Goal: Task Accomplishment & Management: Use online tool/utility

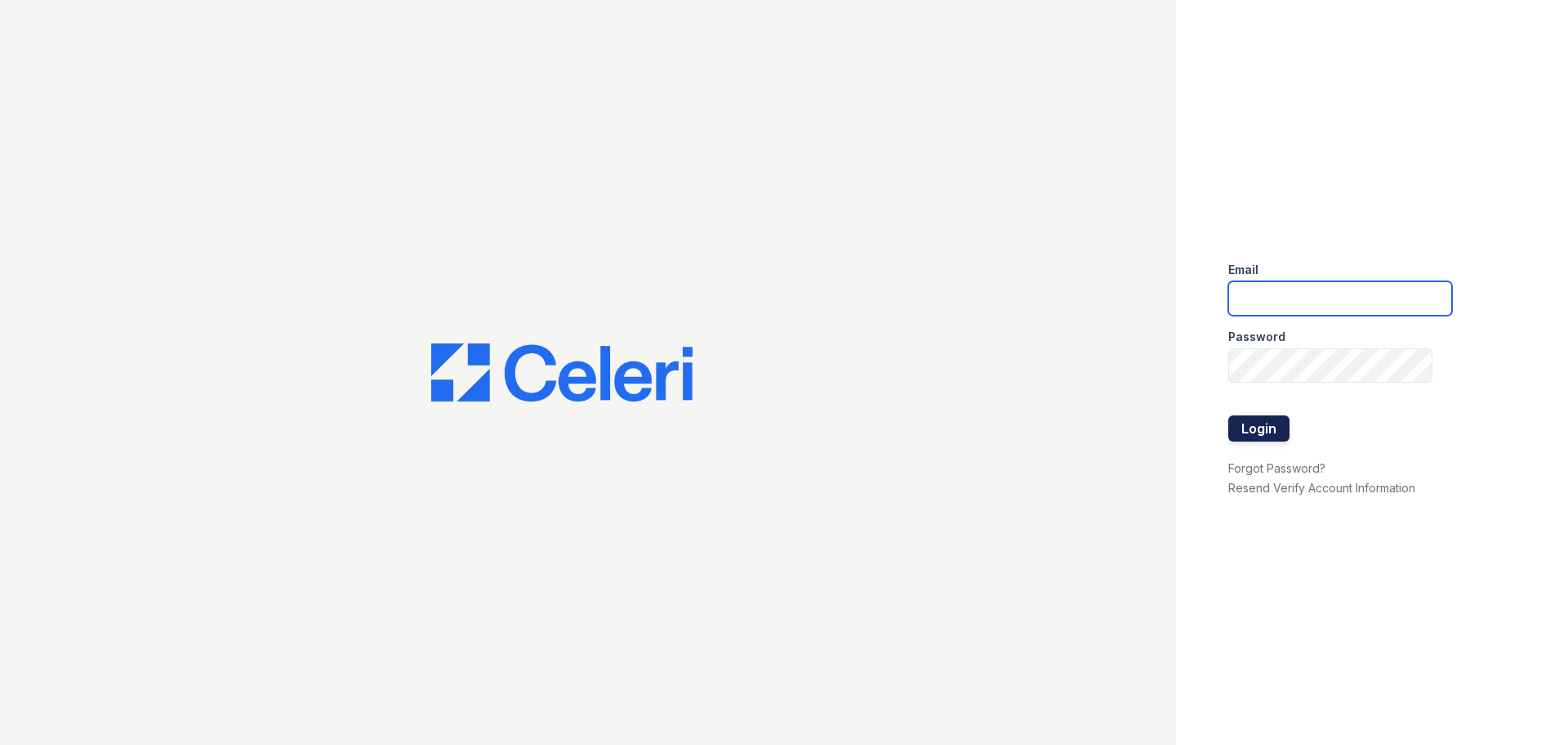
type input "trytonshirane@spmlv.com"
click at [1257, 423] on button "Login" at bounding box center [1259, 428] width 61 height 26
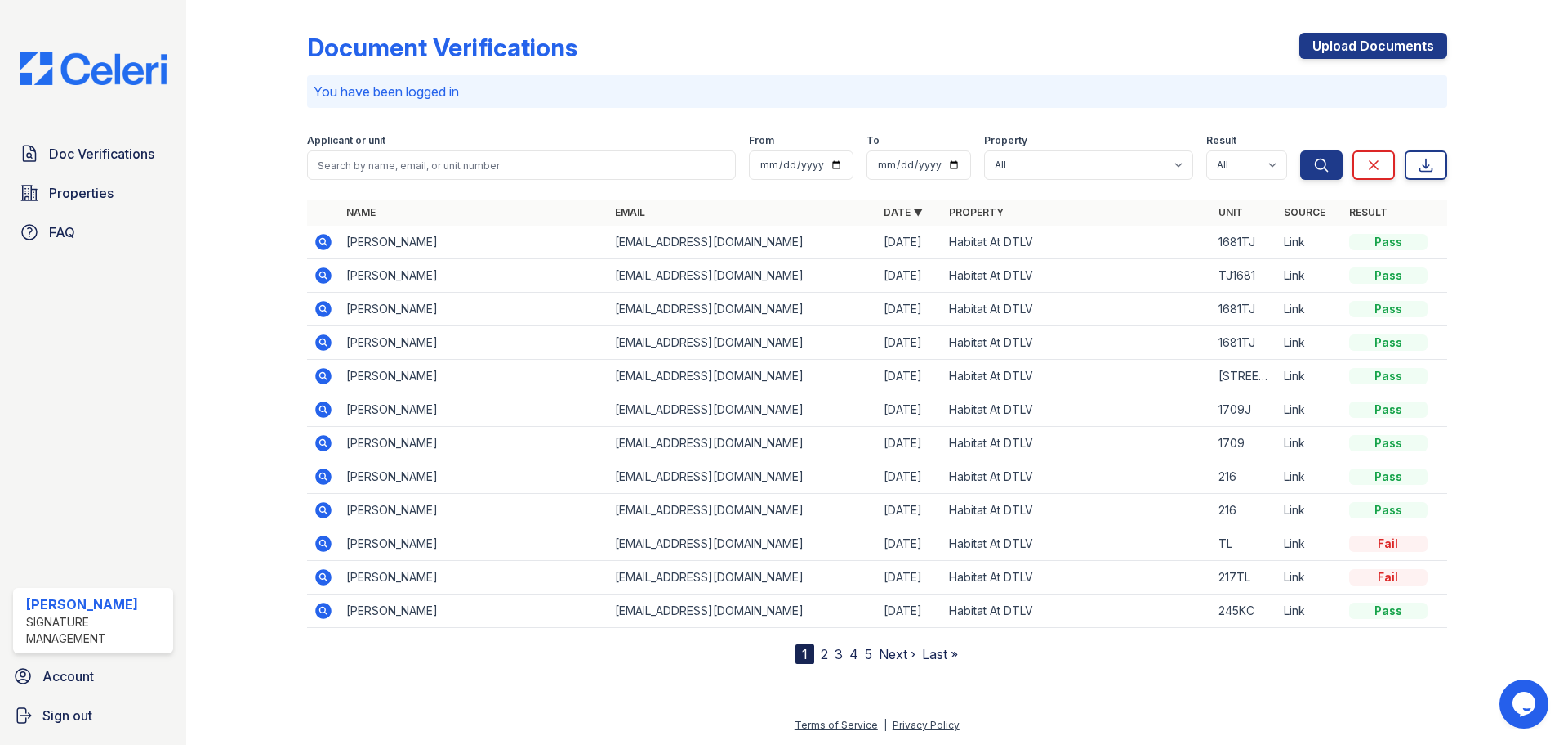
click at [256, 26] on div at bounding box center [259, 335] width 95 height 657
click at [258, 91] on div at bounding box center [259, 335] width 95 height 657
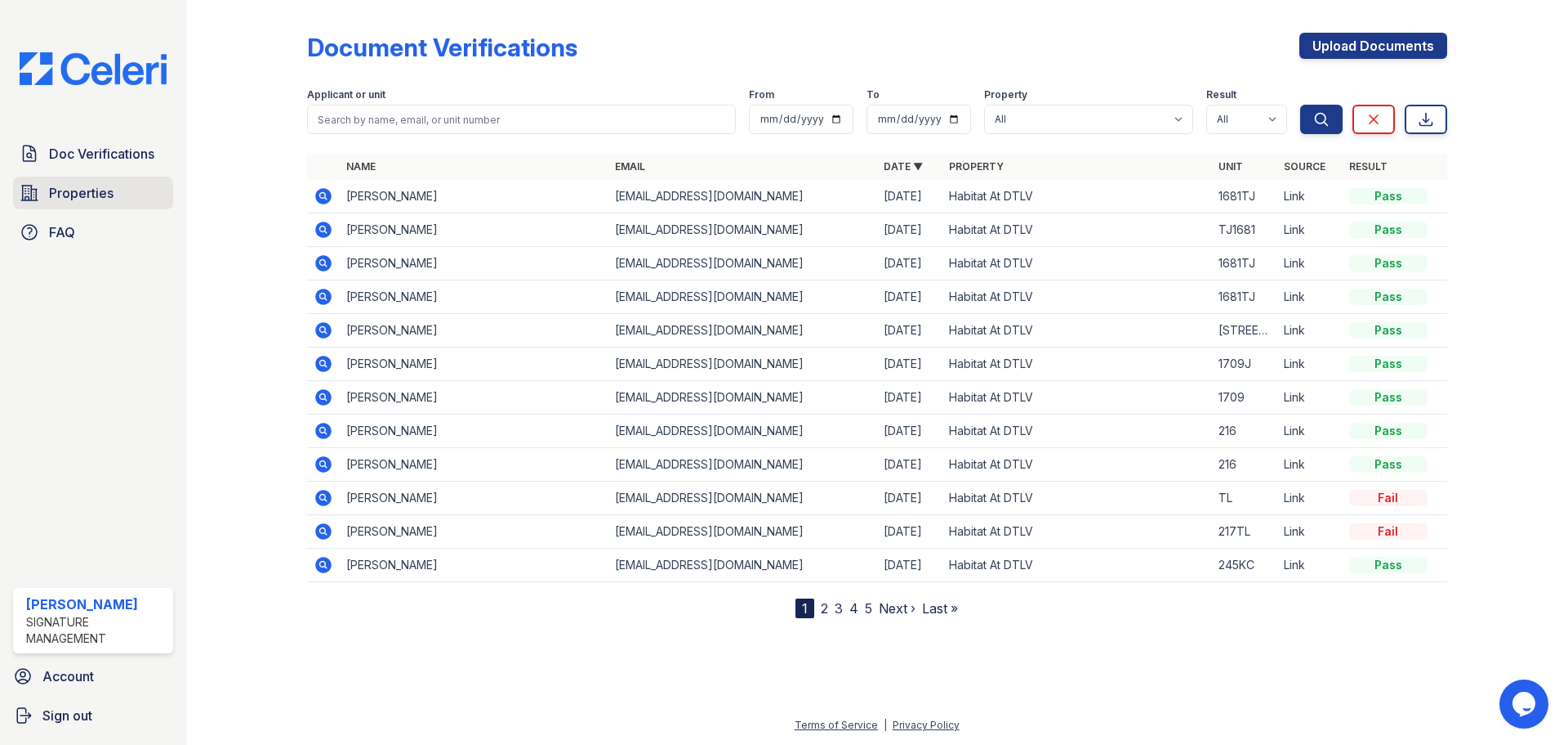
click at [110, 183] on span "Properties" at bounding box center [81, 192] width 65 height 19
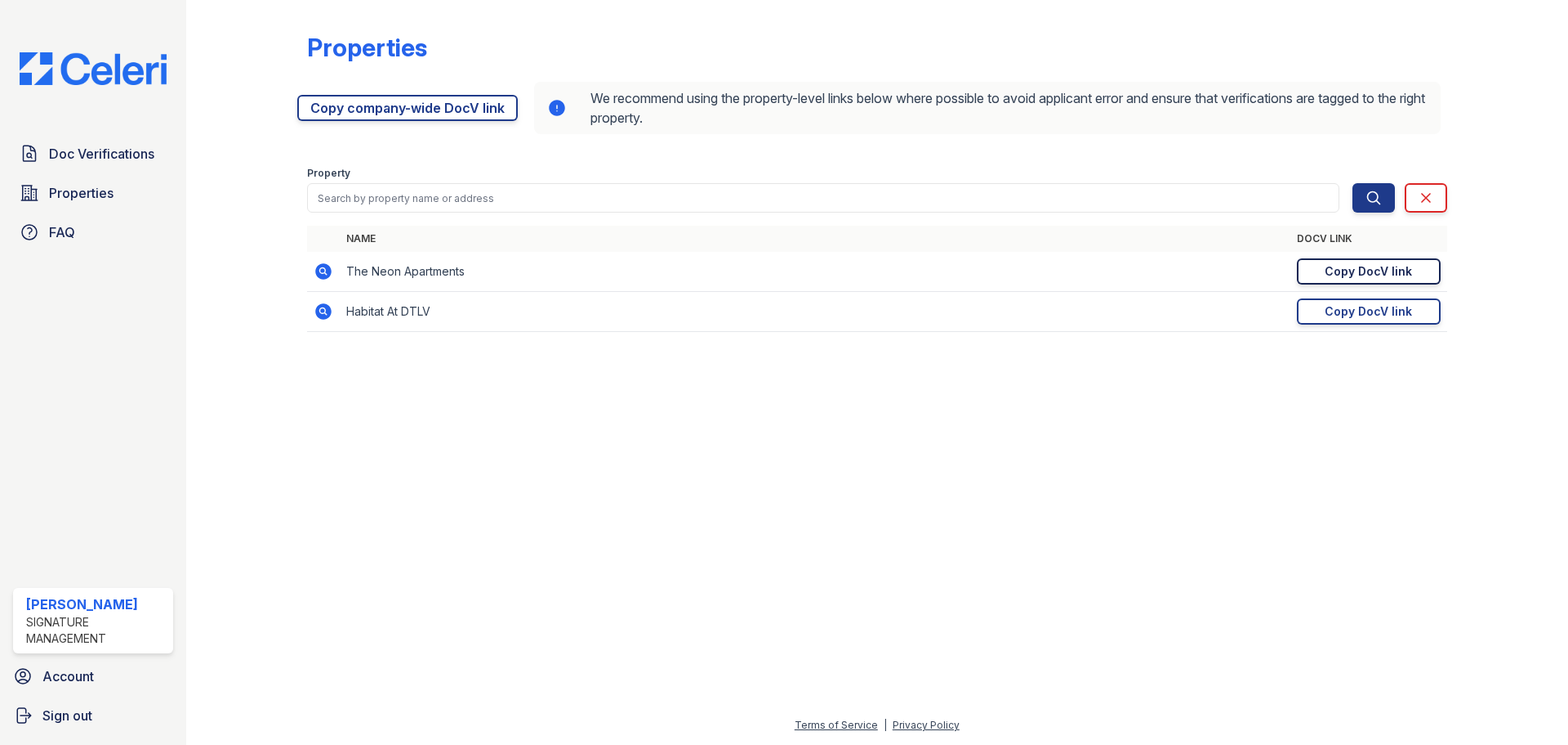
click at [1398, 261] on link "Copy DocV link Copy link" at bounding box center [1368, 271] width 144 height 26
click at [1364, 312] on div "Copy DocV link" at bounding box center [1368, 311] width 87 height 16
click at [979, 438] on div at bounding box center [877, 545] width 1330 height 341
click at [808, 37] on div "Properties" at bounding box center [877, 54] width 1140 height 43
